Goal: Transaction & Acquisition: Purchase product/service

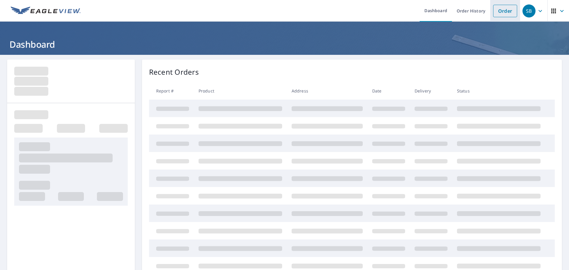
click at [496, 13] on link "Order" at bounding box center [505, 11] width 24 height 12
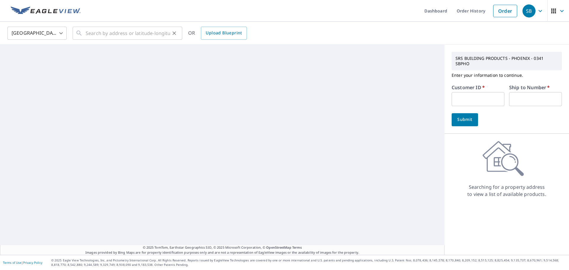
click at [80, 32] on icon at bounding box center [78, 33] width 5 height 5
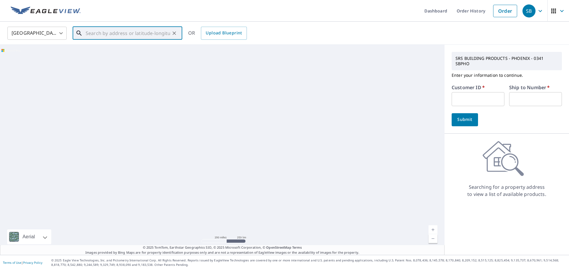
click at [100, 35] on input "text" at bounding box center [128, 33] width 84 height 17
paste input "[STREET_ADDRESS]"
click at [110, 49] on span "[STREET_ADDRESS]" at bounding box center [130, 50] width 93 height 7
type input "[STREET_ADDRESS]"
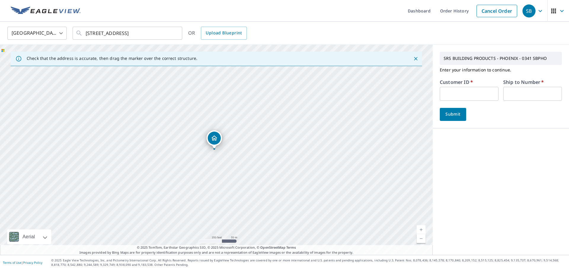
click at [463, 93] on body "SB SB Dashboard Order History Cancel Order SB [GEOGRAPHIC_DATA] [GEOGRAPHIC_DAT…" at bounding box center [284, 135] width 569 height 270
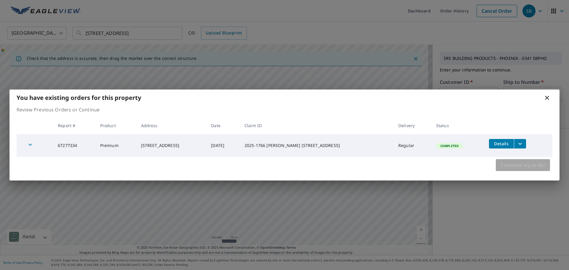
click at [518, 166] on span "Continue my order" at bounding box center [522, 165] width 45 height 8
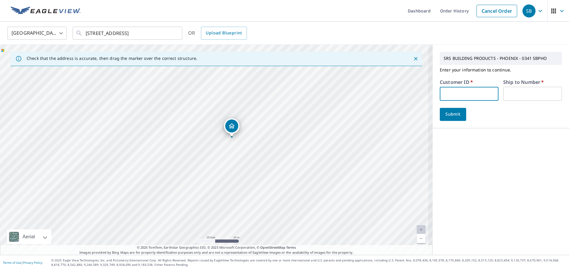
drag, startPoint x: 172, startPoint y: 126, endPoint x: 225, endPoint y: 150, distance: 58.5
click at [228, 151] on div "[STREET_ADDRESS]" at bounding box center [216, 150] width 432 height 210
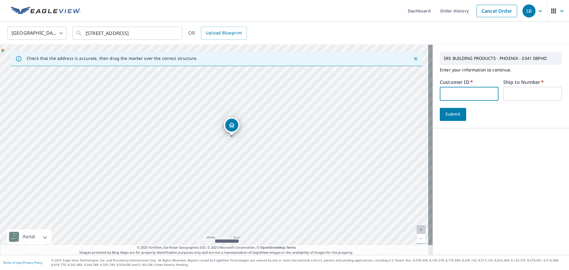
click at [465, 97] on input "text" at bounding box center [468, 94] width 59 height 14
type input "MUT341"
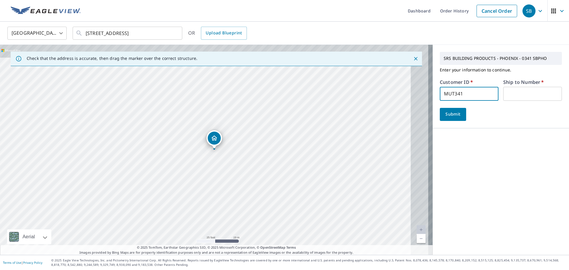
click at [508, 90] on input "text" at bounding box center [532, 94] width 59 height 14
type input "1"
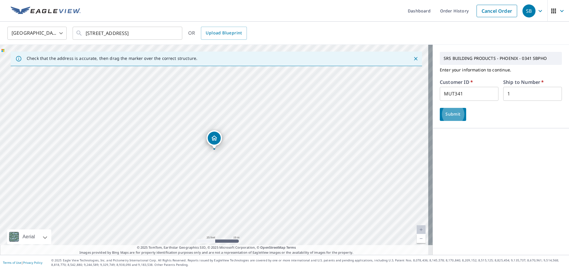
click at [444, 113] on span "Submit" at bounding box center [452, 113] width 17 height 7
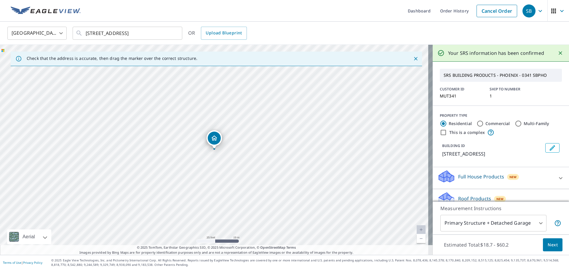
click at [548, 246] on span "Next" at bounding box center [552, 244] width 10 height 7
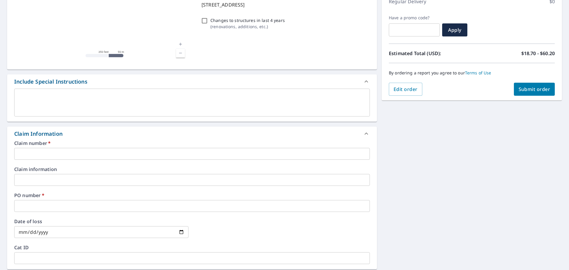
scroll to position [89, 0]
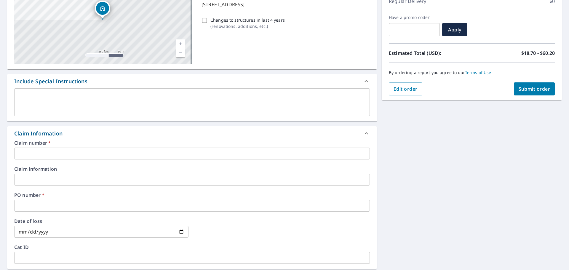
click at [47, 153] on input "text" at bounding box center [191, 153] width 355 height 12
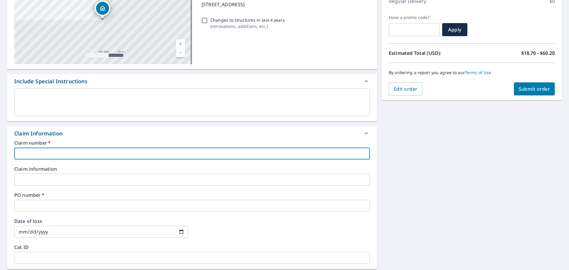
paste input "[STREET_ADDRESS]"
type input "[STREET_ADDRESS]"
checkbox input "true"
type input "[STREET_ADDRESS]"
click at [35, 179] on input "text" at bounding box center [191, 180] width 355 height 12
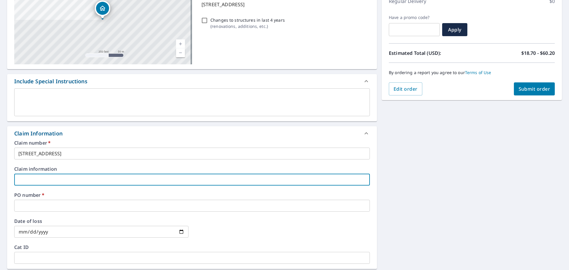
paste input "[STREET_ADDRESS]"
type input "[STREET_ADDRESS]"
checkbox input "true"
type input "[STREET_ADDRESS]"
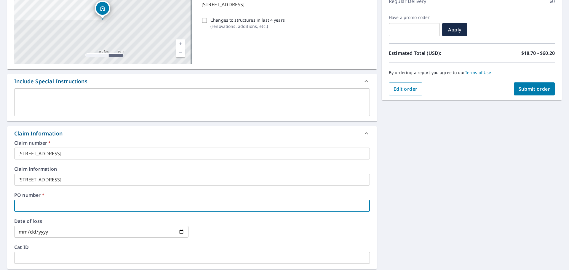
click at [39, 201] on input "text" at bounding box center [191, 206] width 355 height 12
paste input "[STREET_ADDRESS]"
type input "[STREET_ADDRESS]"
checkbox input "true"
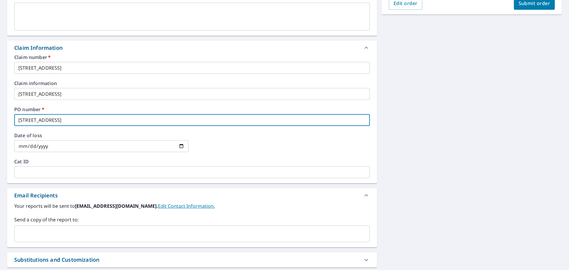
scroll to position [178, 0]
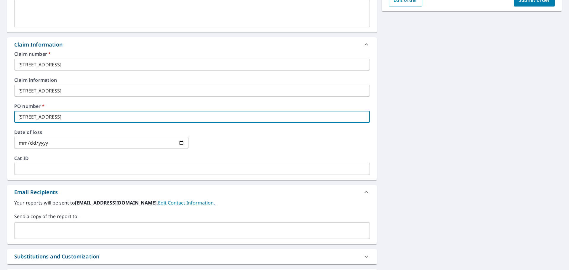
type input "[STREET_ADDRESS]"
click at [30, 227] on input "text" at bounding box center [187, 230] width 341 height 11
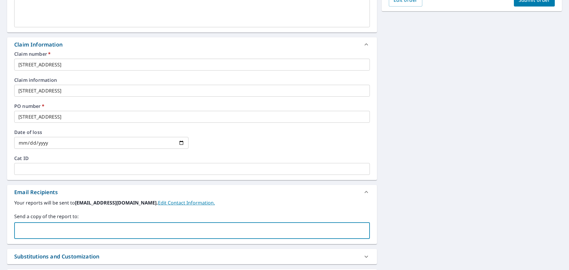
type input "[PERSON_NAME][EMAIL_ADDRESS][DOMAIN_NAME]"
checkbox input "true"
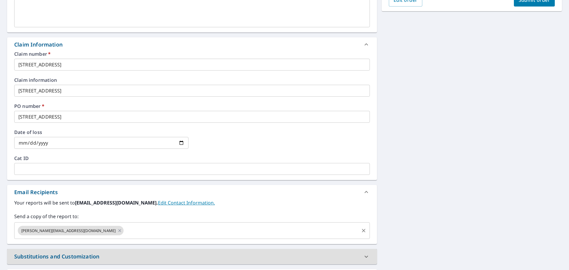
click at [124, 230] on input "text" at bounding box center [241, 230] width 234 height 11
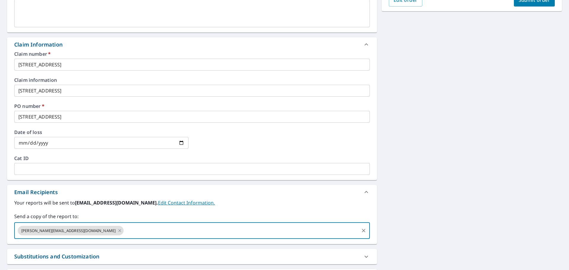
type input "[PERSON_NAME][EMAIL_ADDRESS][PERSON_NAME][DOMAIN_NAME]"
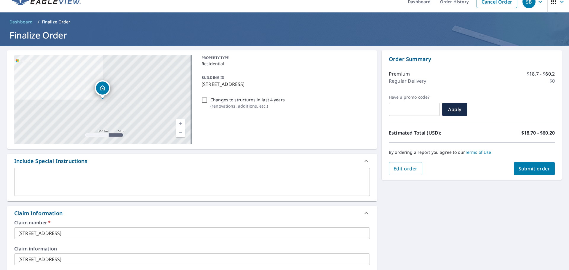
scroll to position [0, 0]
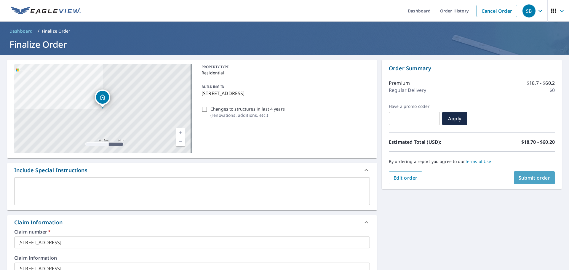
click at [529, 180] on span "Submit order" at bounding box center [534, 177] width 32 height 7
checkbox input "true"
